Goal: Task Accomplishment & Management: Complete application form

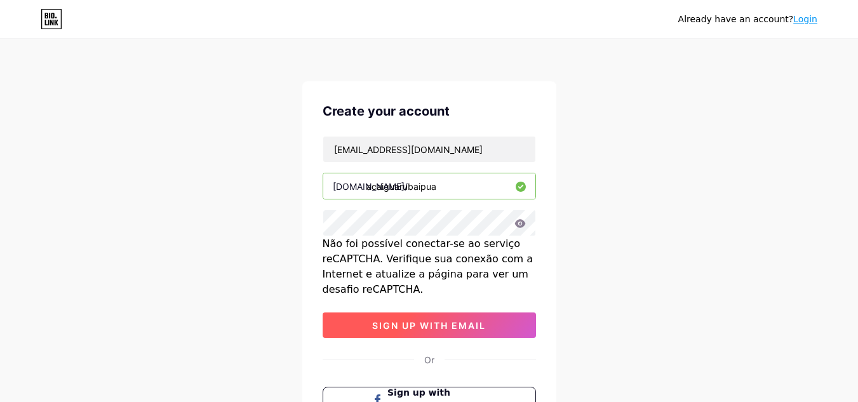
click at [474, 324] on span "sign up with email" at bounding box center [429, 325] width 114 height 11
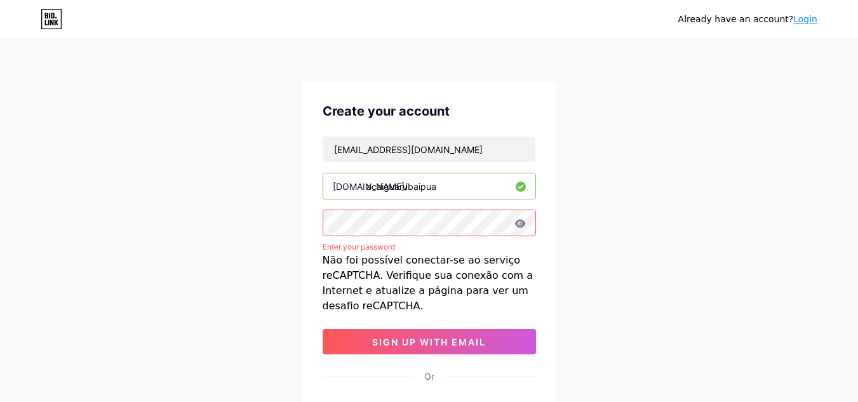
click at [526, 227] on div at bounding box center [429, 223] width 213 height 27
click at [517, 223] on icon at bounding box center [519, 223] width 11 height 9
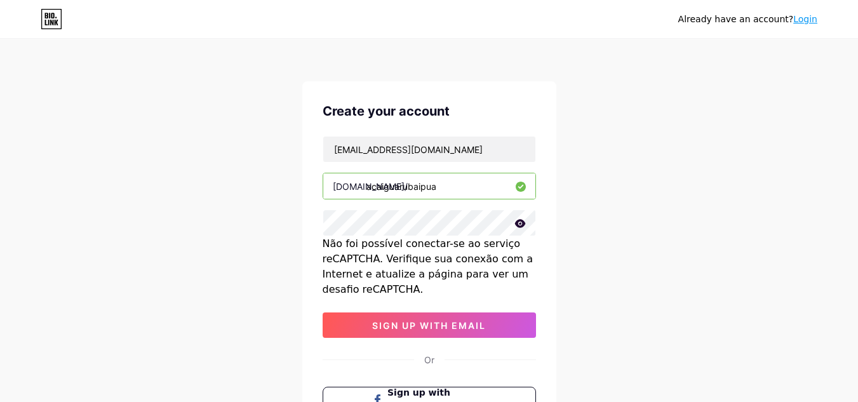
click at [522, 224] on icon at bounding box center [519, 223] width 11 height 8
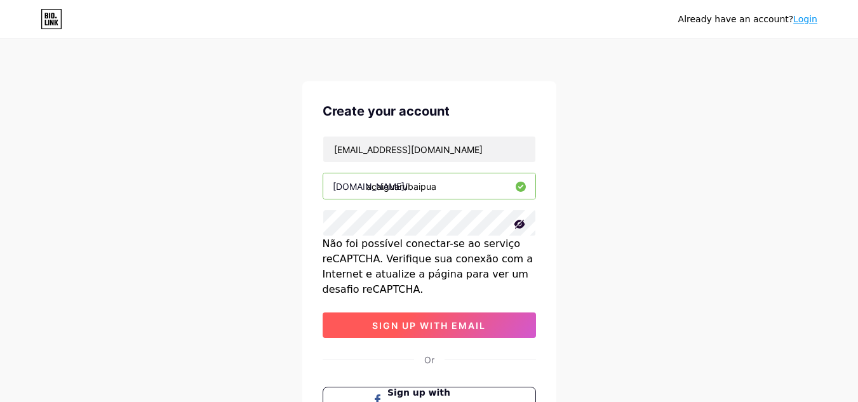
click at [422, 324] on span "sign up with email" at bounding box center [429, 325] width 114 height 11
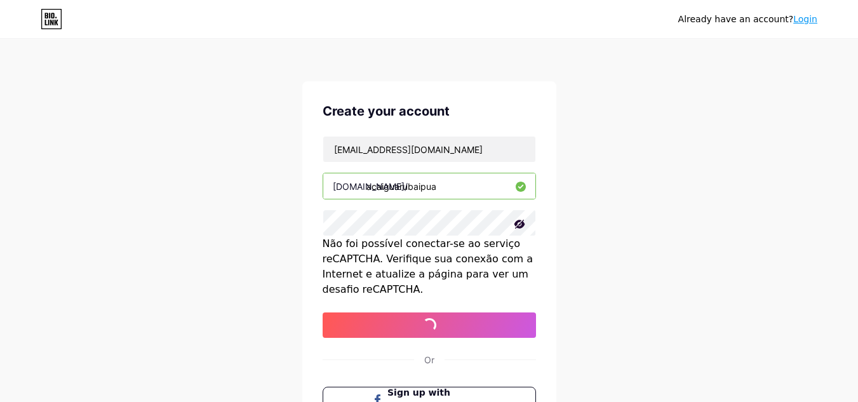
drag, startPoint x: 446, startPoint y: 187, endPoint x: 299, endPoint y: 184, distance: 146.7
click at [299, 184] on div "Already have an account? Login Create your account guarubaipua@hotmail.com bio.…" at bounding box center [429, 273] width 858 height 547
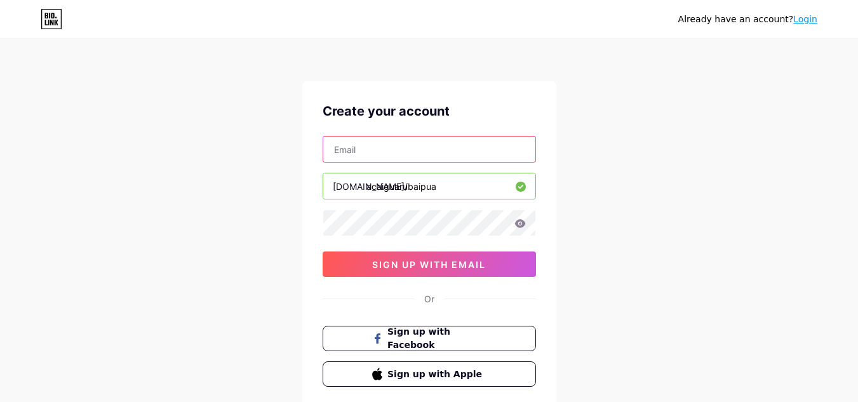
click at [380, 153] on input "text" at bounding box center [429, 149] width 212 height 25
paste input "acaiguarubaipua"
drag, startPoint x: 414, startPoint y: 152, endPoint x: 317, endPoint y: 155, distance: 96.5
click at [317, 155] on div "Create your account acaiguarubaipua [DOMAIN_NAME]/ acaiguarubaipua sign up with…" at bounding box center [429, 244] width 254 height 326
type input "[EMAIL_ADDRESS][DOMAIN_NAME]"
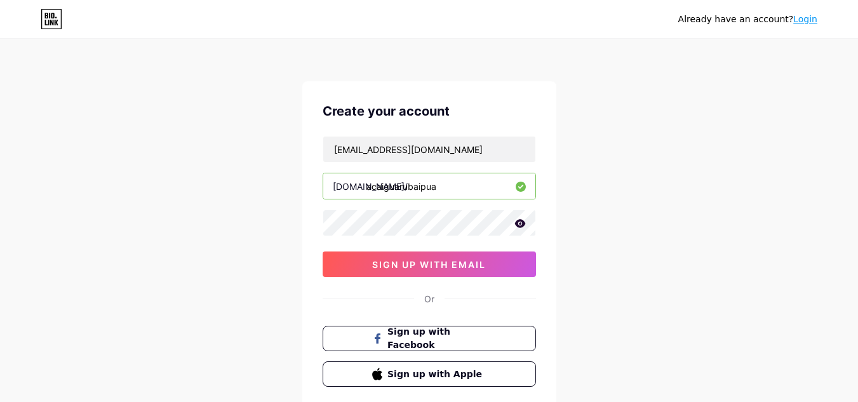
click at [520, 221] on icon at bounding box center [519, 223] width 11 height 8
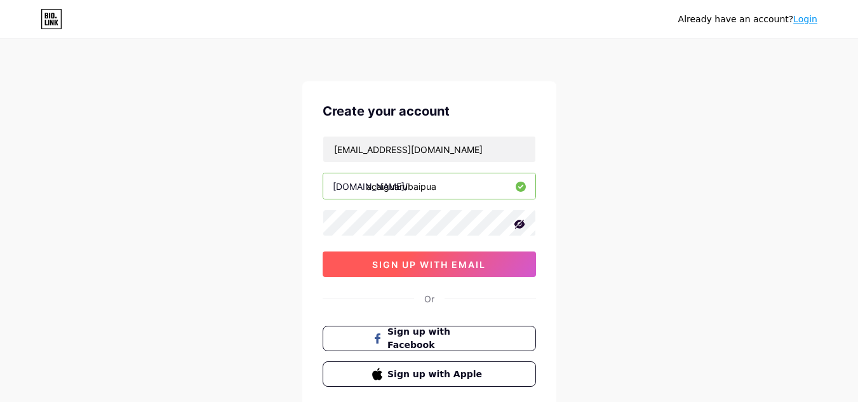
click at [395, 259] on span "sign up with email" at bounding box center [429, 264] width 114 height 11
